Goal: Book appointment/travel/reservation

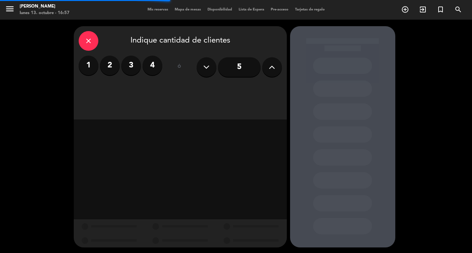
drag, startPoint x: 245, startPoint y: 72, endPoint x: 227, endPoint y: 83, distance: 21.5
click at [245, 72] on input "5" at bounding box center [239, 67] width 43 height 20
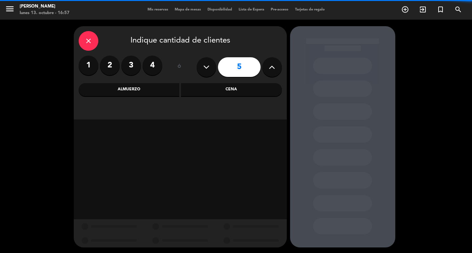
click at [212, 94] on div "Cena" at bounding box center [231, 89] width 101 height 13
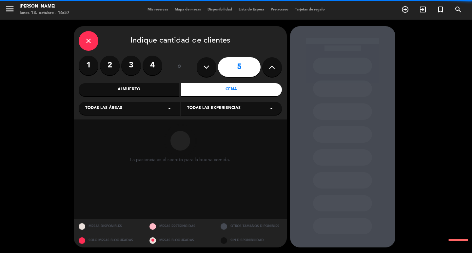
drag, startPoint x: 151, startPoint y: 94, endPoint x: 144, endPoint y: 101, distance: 9.5
click at [151, 94] on div "Almuerzo" at bounding box center [129, 89] width 101 height 13
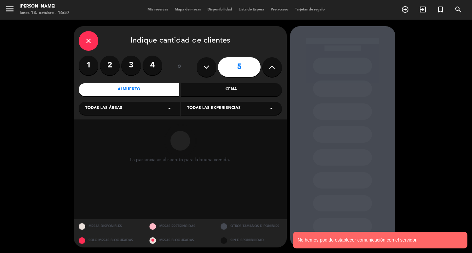
click at [137, 112] on div "Todas las áreas arrow_drop_down" at bounding box center [129, 108] width 101 height 13
click at [104, 171] on div "Arriba Atrás Balcón Barra CAVA Salón Principal Vereda VIP" at bounding box center [129, 150] width 101 height 86
click at [99, 167] on div "Salón Principal" at bounding box center [129, 163] width 88 height 7
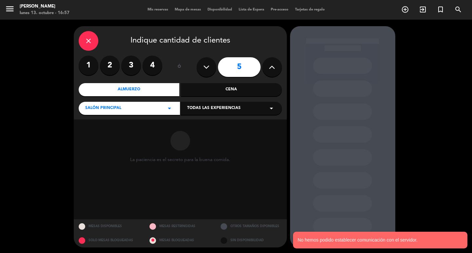
click at [190, 118] on div "close Indique cantidad de clientes 1 2 3 4 ó 5 Almuerzo Cena Salón Principal ar…" at bounding box center [180, 72] width 213 height 93
click at [195, 112] on span "Todas las experiencias" at bounding box center [213, 108] width 53 height 7
click at [195, 125] on div "Dining room" at bounding box center [231, 125] width 88 height 7
